Goal: Transaction & Acquisition: Purchase product/service

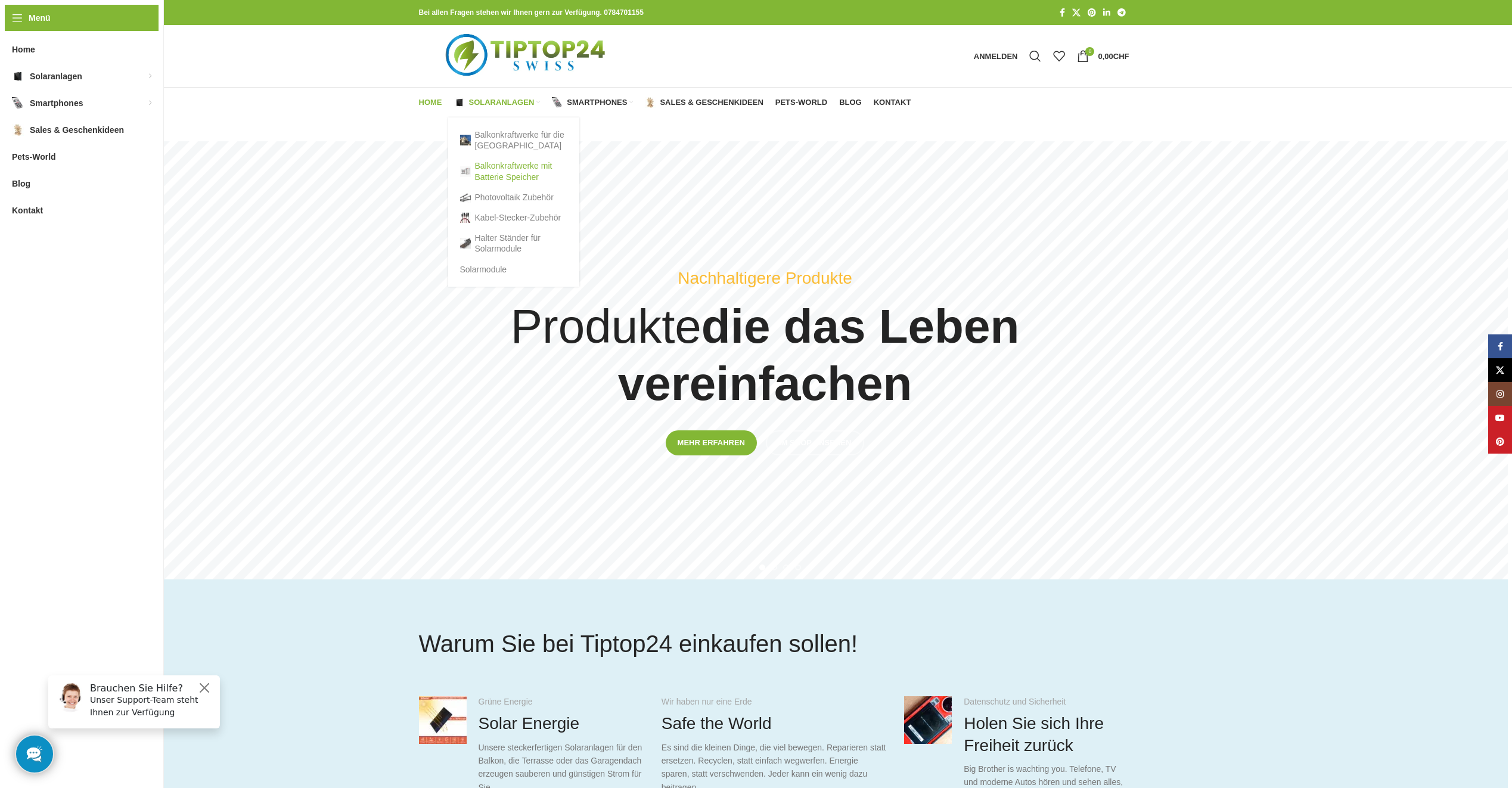
click at [512, 166] on link "Balkonkraftwerke mit Batterie Speicher" at bounding box center [514, 171] width 107 height 31
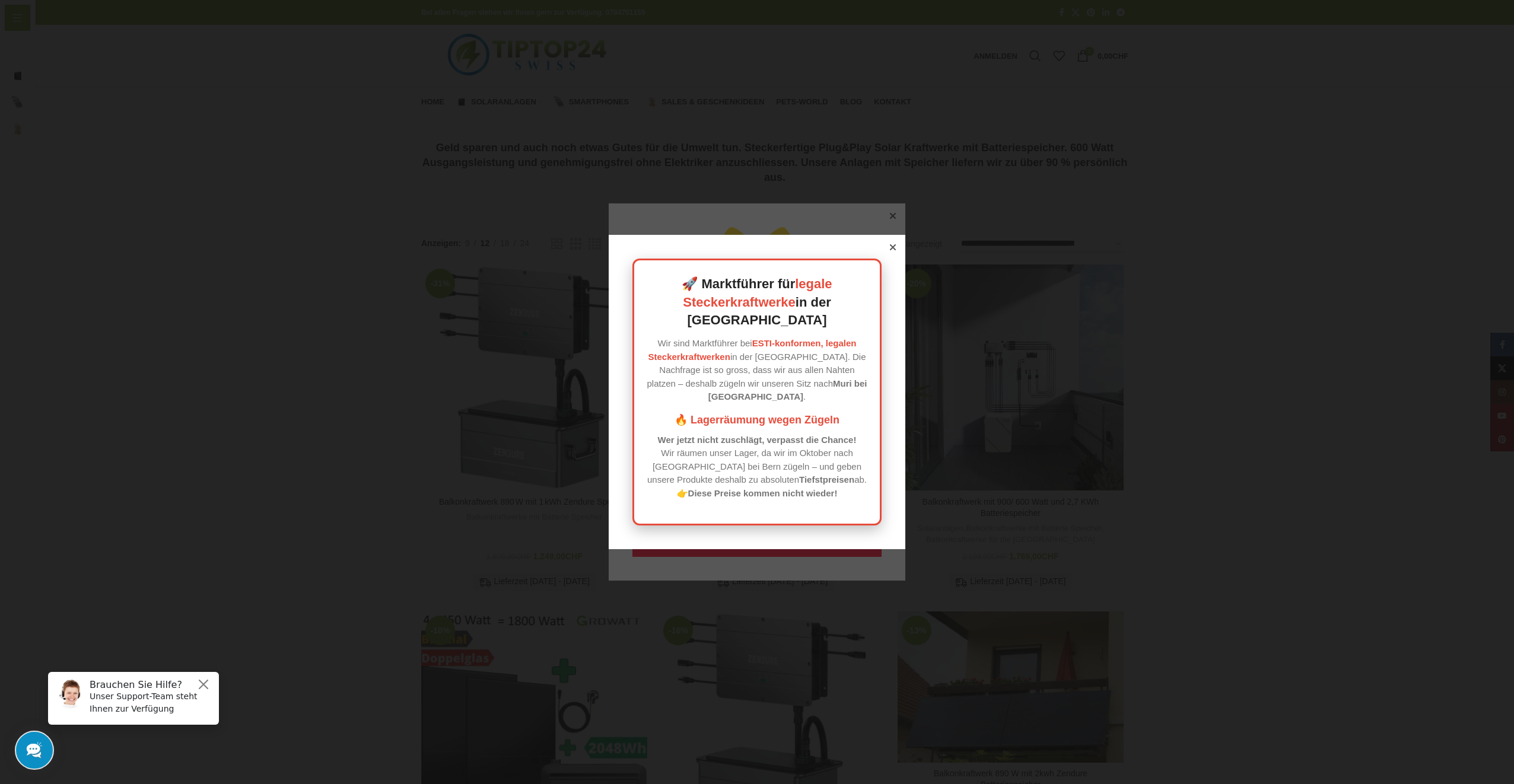
click at [890, 250] on icon at bounding box center [893, 247] width 6 height 6
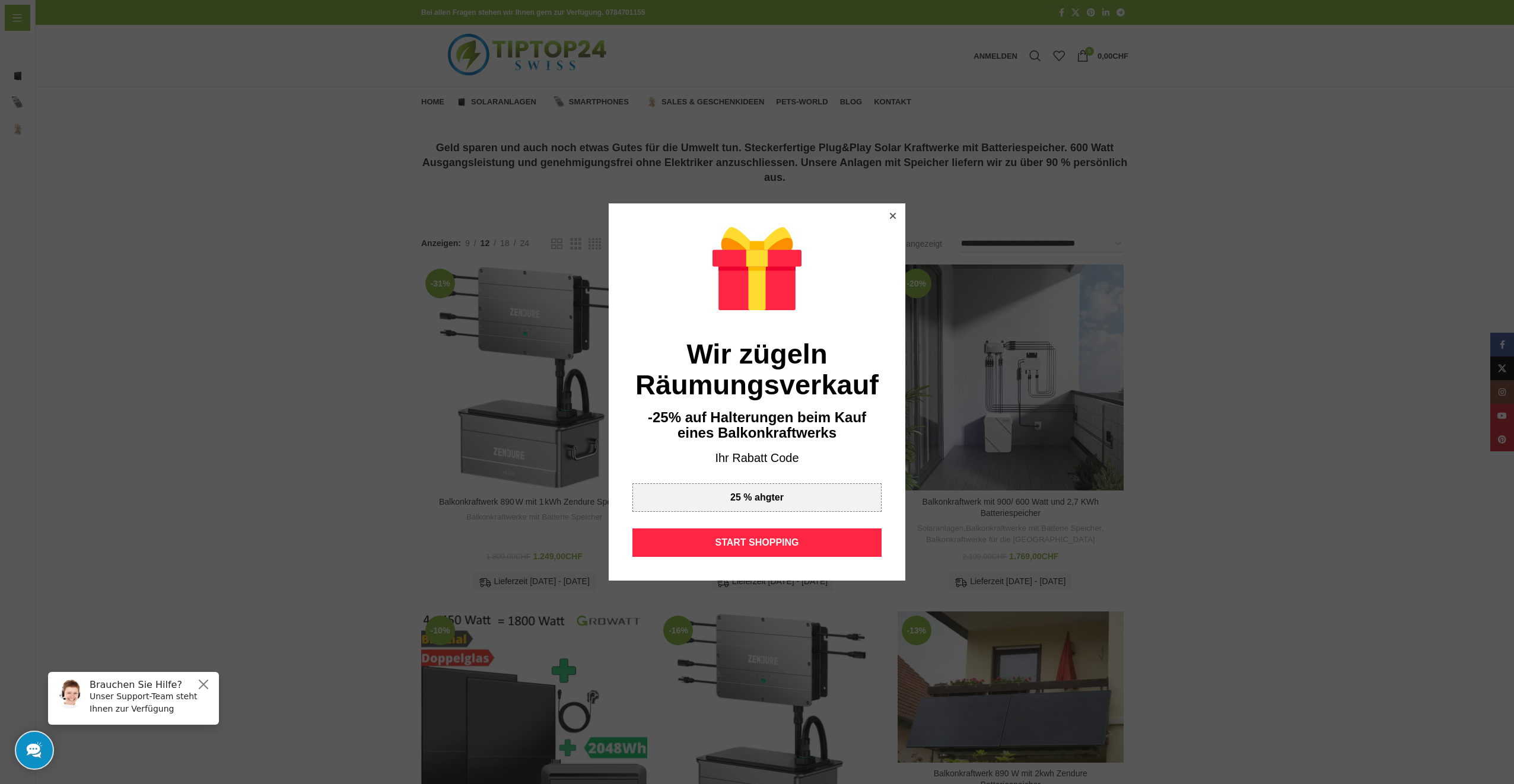
click at [890, 214] on icon at bounding box center [893, 216] width 6 height 6
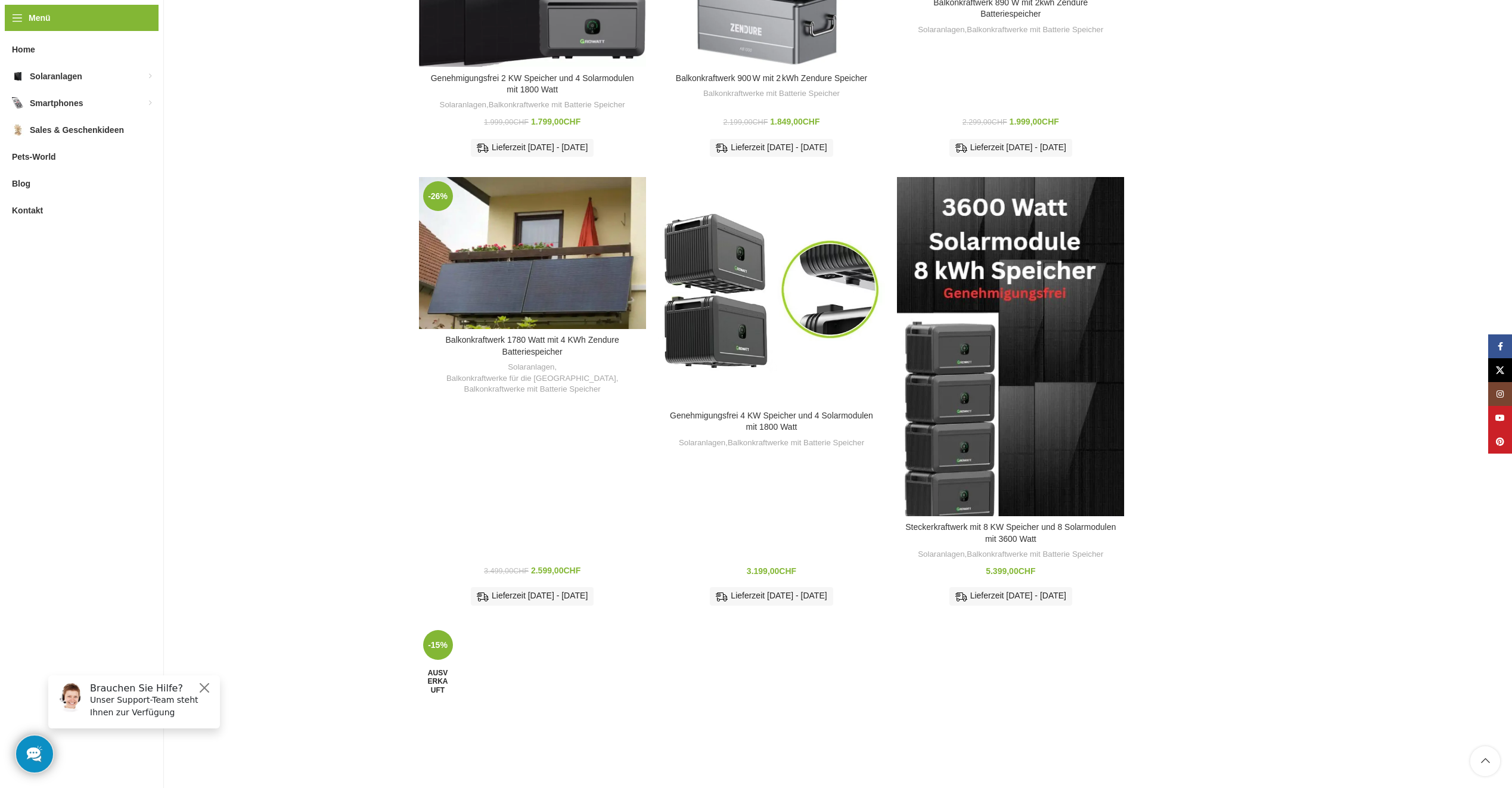
scroll to position [835, 0]
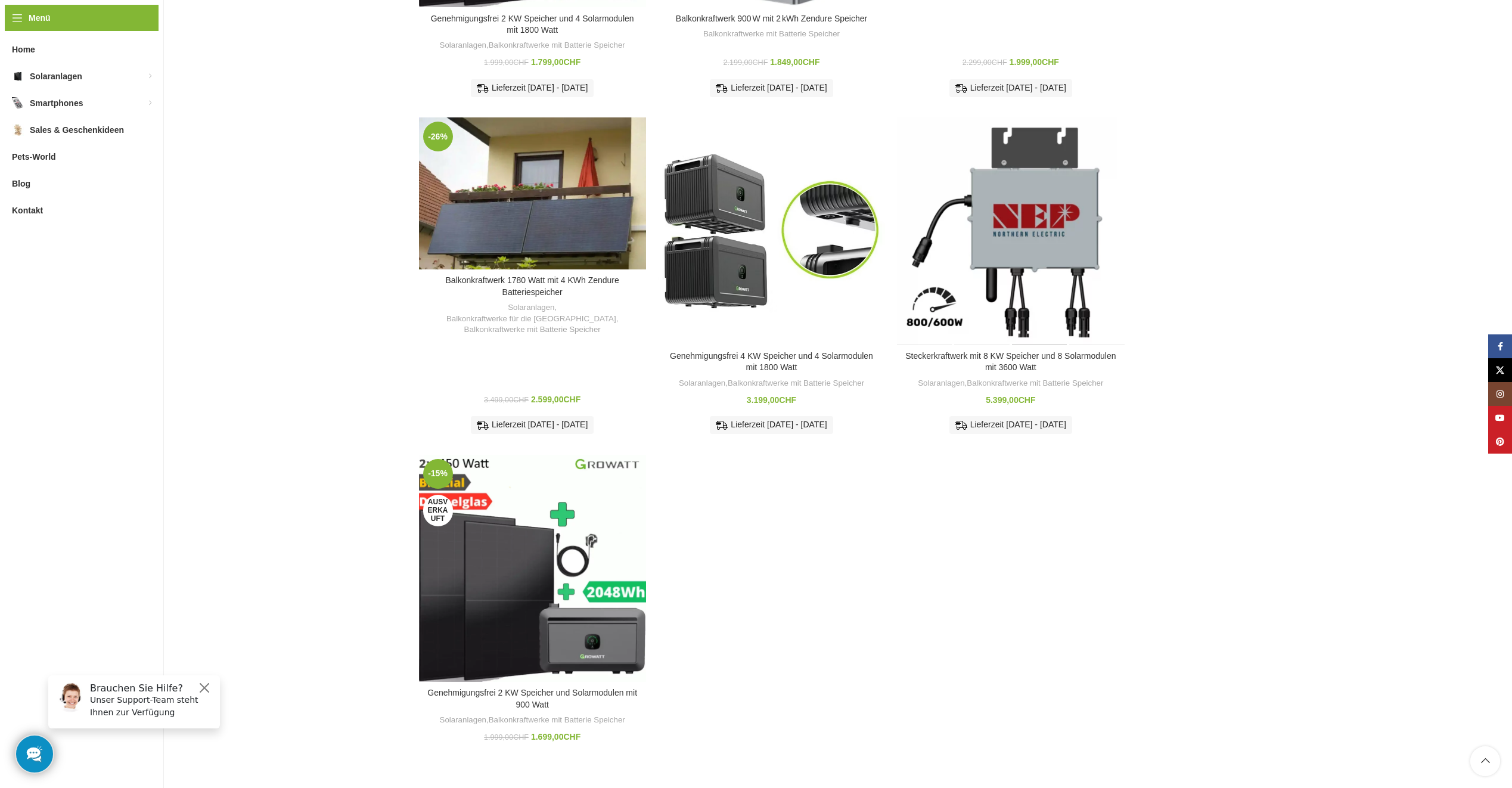
click at [1025, 213] on div "Steckerkraftwerk mit 8 KW Speicher und 8 Solarmodulen mit 3600 Watt" at bounding box center [1039, 231] width 56 height 227
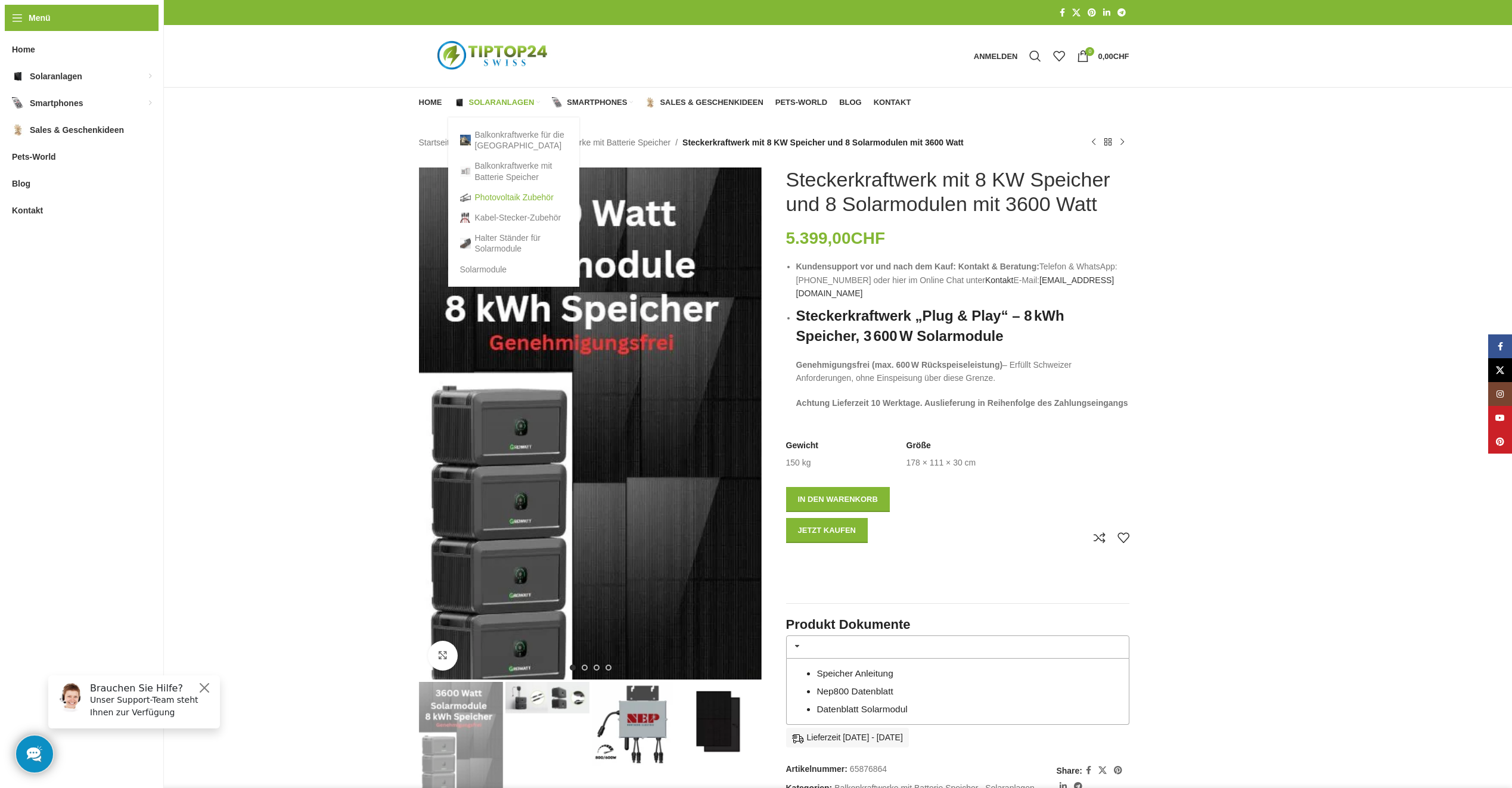
click at [497, 196] on link "Photovoltaik Zubehör" at bounding box center [514, 197] width 107 height 21
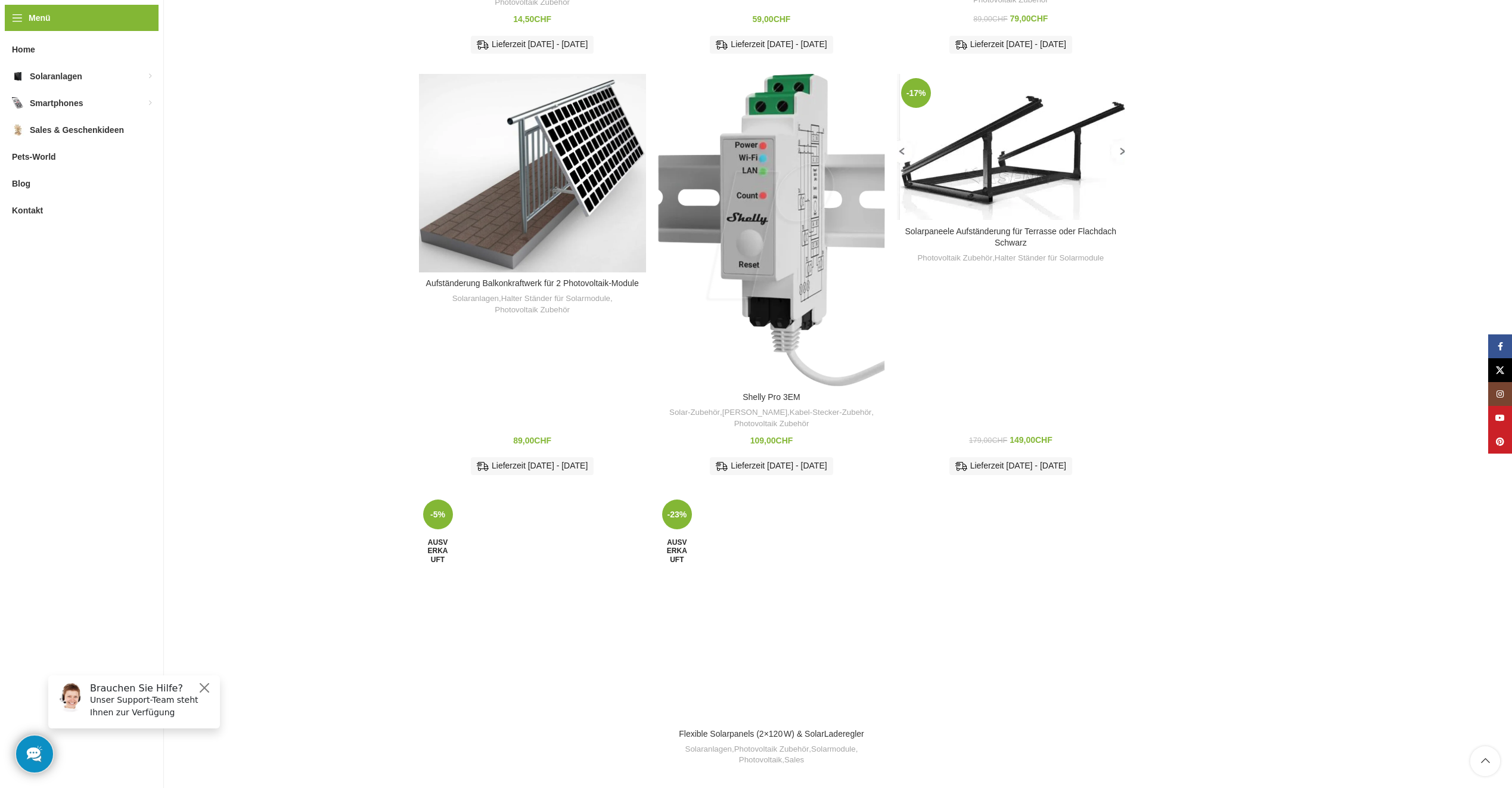
scroll to position [386, 0]
